Goal: Task Accomplishment & Management: Complete application form

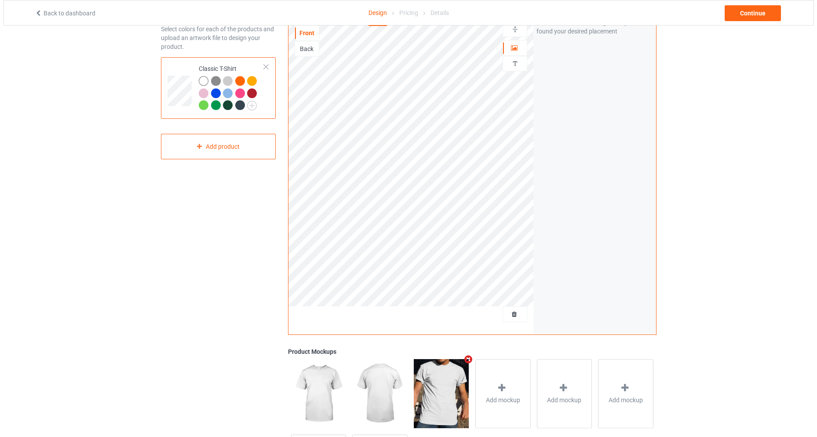
scroll to position [133, 0]
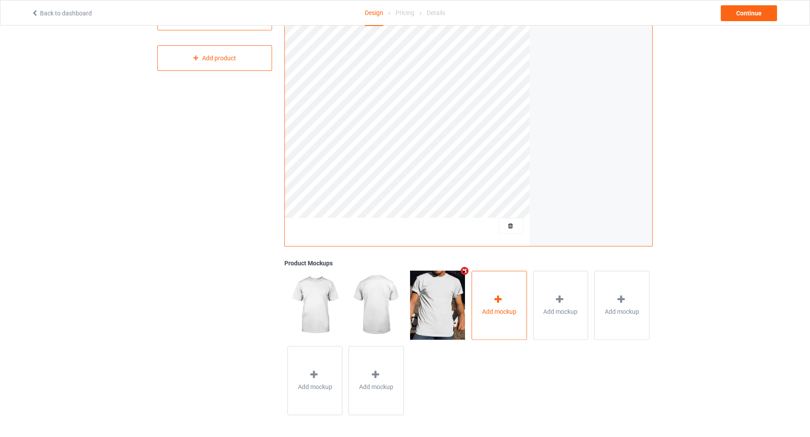
click at [510, 296] on div "Add mockup" at bounding box center [499, 304] width 55 height 69
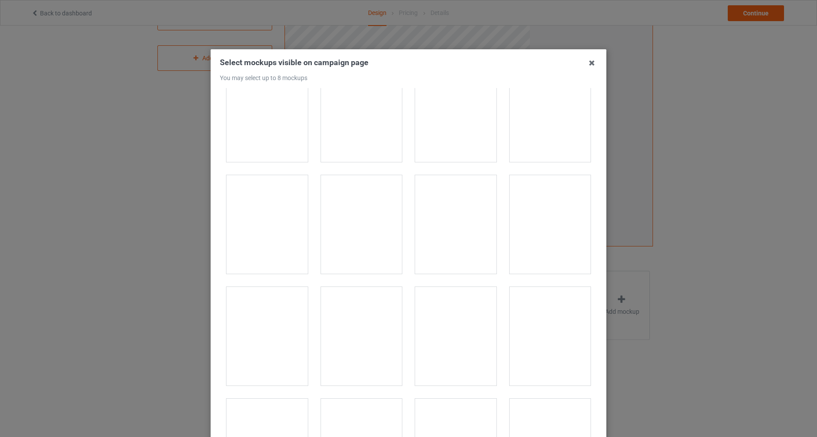
scroll to position [7696, 0]
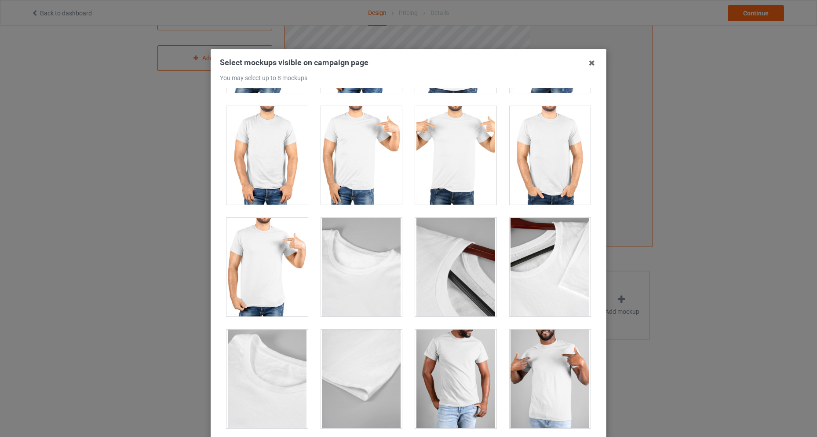
click at [440, 157] on div at bounding box center [455, 155] width 81 height 99
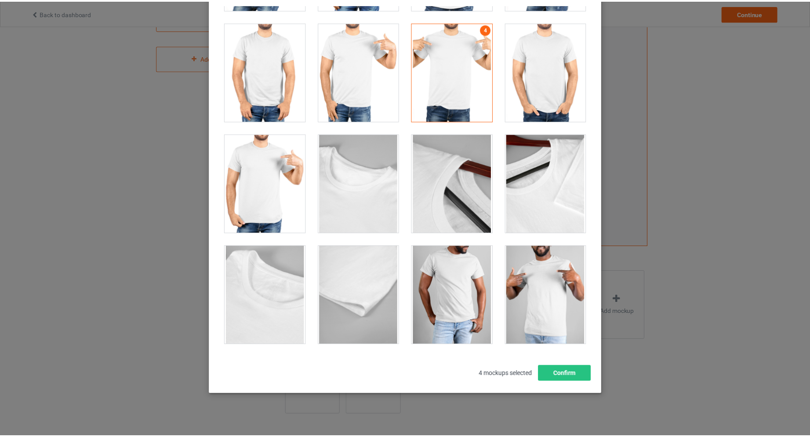
scroll to position [90, 0]
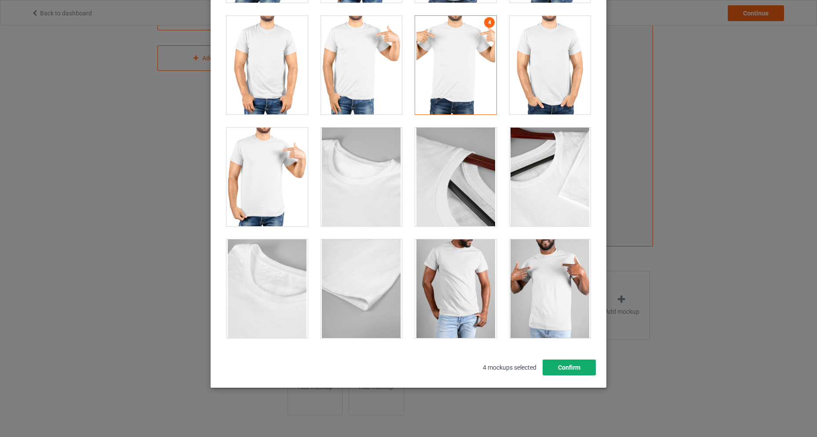
click at [576, 369] on button "Confirm" at bounding box center [569, 367] width 53 height 16
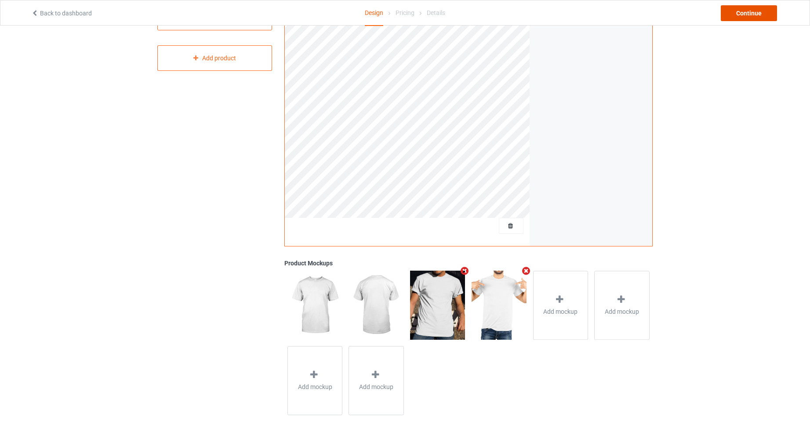
click at [745, 15] on div "Continue" at bounding box center [749, 13] width 56 height 16
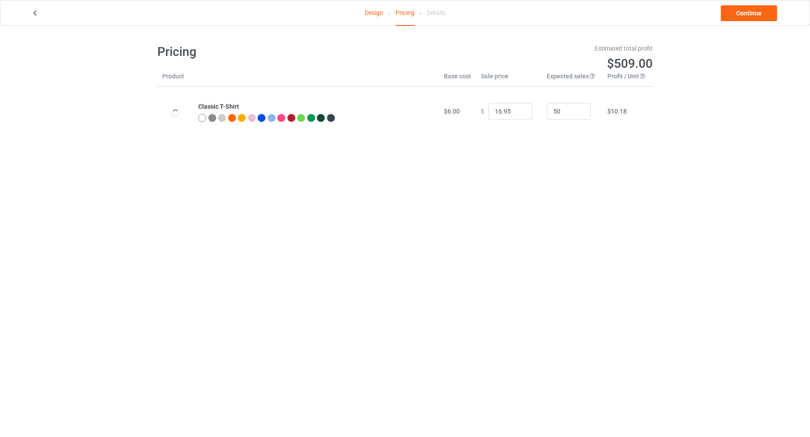
click at [35, 13] on icon at bounding box center [34, 12] width 7 height 6
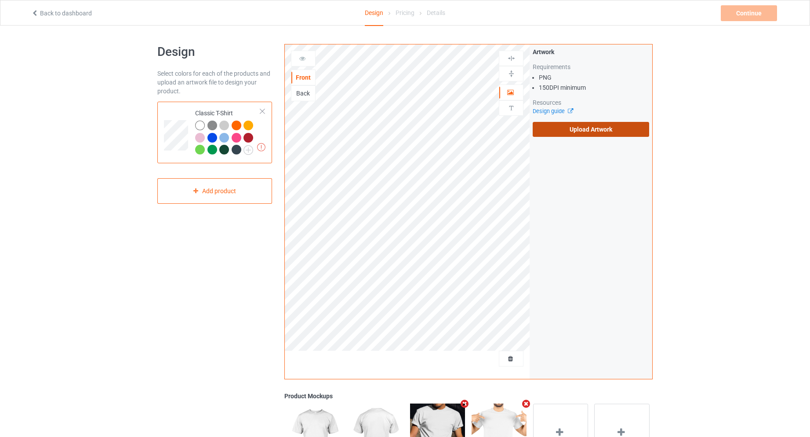
click at [558, 128] on label "Upload Artwork" at bounding box center [591, 129] width 117 height 15
click at [0, 0] on input "Upload Artwork" at bounding box center [0, 0] width 0 height 0
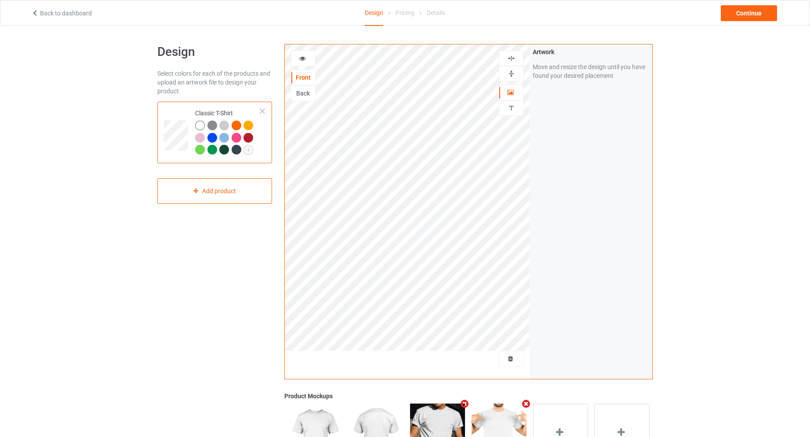
click at [603, 199] on div "Artwork Move and resize the design until you have found your desired placement" at bounding box center [591, 211] width 123 height 334
click at [601, 208] on div "Artwork Move and resize the design until you have found your desired placement" at bounding box center [591, 211] width 123 height 334
click at [752, 15] on div "Continue" at bounding box center [749, 13] width 56 height 16
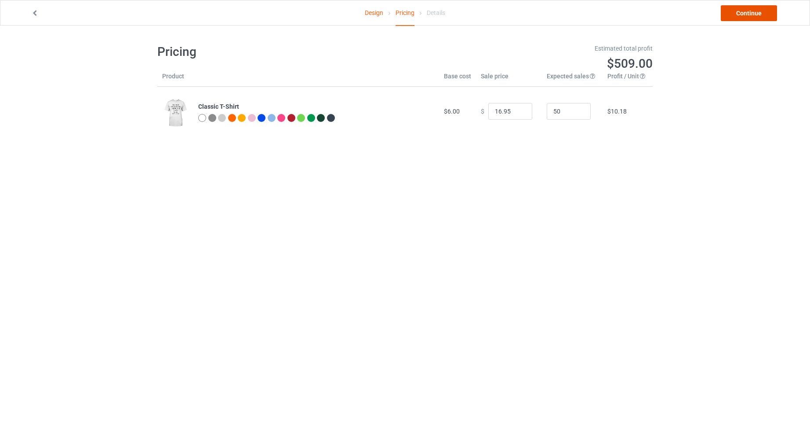
click at [748, 15] on link "Continue" at bounding box center [749, 13] width 56 height 16
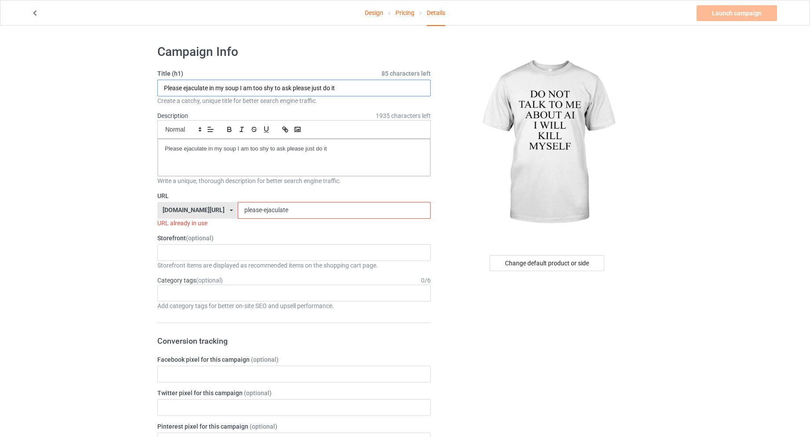
click at [355, 91] on input "Please ejaculate in my soup I am too shy to ask please just do it" at bounding box center [294, 88] width 274 height 17
paste input "Do not talk to me about AI I will kill myself"
type input "Do not talk to me about AI I will kill myself"
click at [381, 149] on p "Please ejaculate in my soup I am too shy to ask please just do it" at bounding box center [294, 149] width 259 height 8
click at [354, 211] on input "please-ejaculate" at bounding box center [334, 210] width 193 height 17
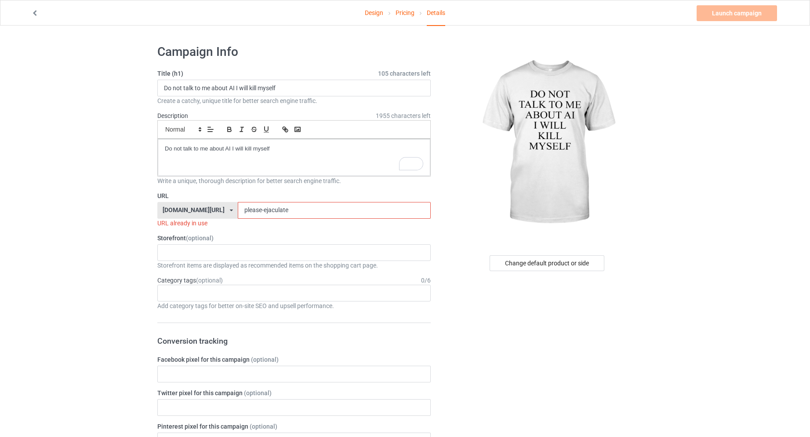
paste input "Do not talk to me about AI I will kill myself"
click at [238, 210] on input "Do not talk to me about AI I will kill myself" at bounding box center [334, 210] width 193 height 17
click at [342, 210] on input "Do not talk to me about AI I will kill myself" at bounding box center [334, 210] width 193 height 17
paste input "-not-talk-to-me-about-AI-I-will-kill-"
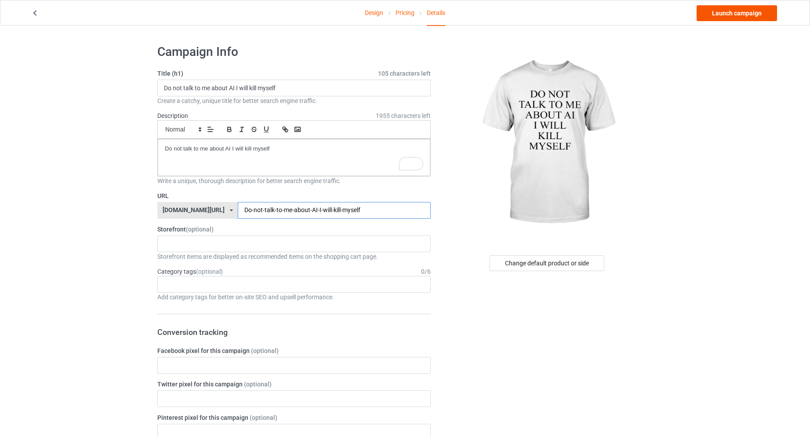
type input "Do-not-talk-to-me-about-AI-I-will-kill-myself"
click at [717, 14] on link "Launch campaign" at bounding box center [737, 13] width 80 height 16
